Goal: Subscribe to service/newsletter

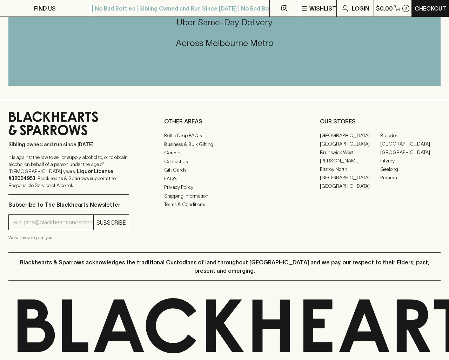
scroll to position [372, 0]
type input "[EMAIL_ADDRESS]"
type input "1"
type input "e"
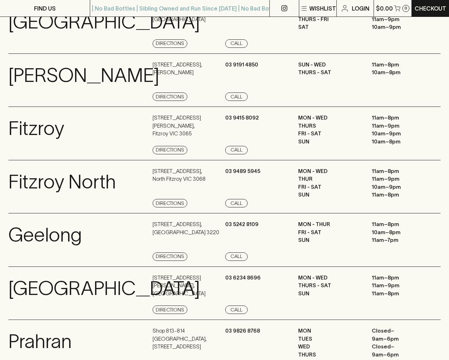
scroll to position [943, 0]
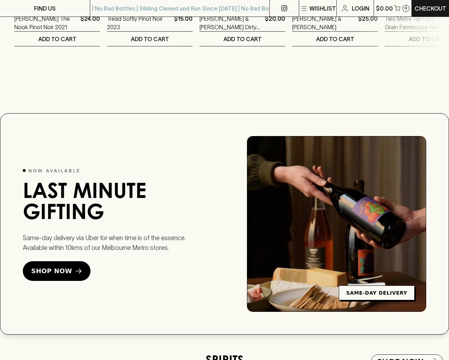
scroll to position [1497, 0]
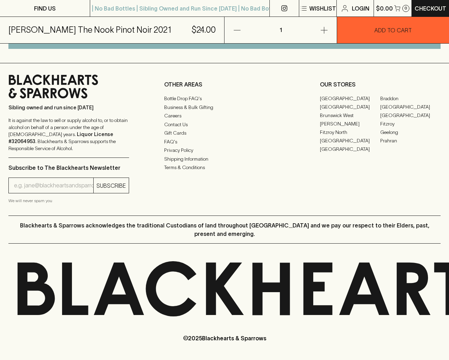
scroll to position [424, 0]
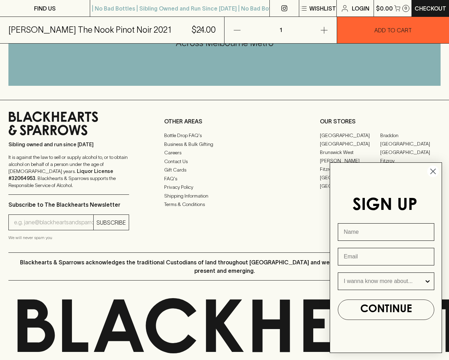
type input "[EMAIL_ADDRESS]"
type input "e"
type input "[EMAIL_ADDRESS]"
